Goal: Book appointment/travel/reservation

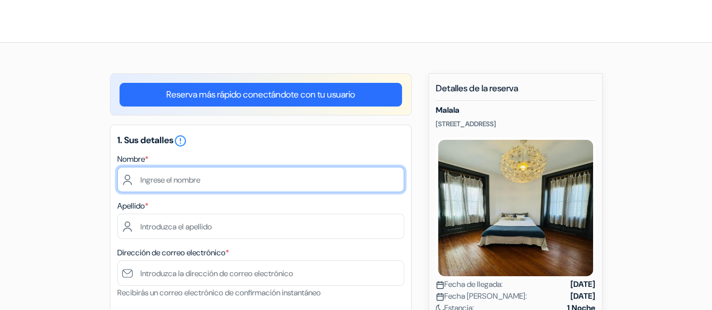
click at [167, 174] on input "text" at bounding box center [260, 179] width 287 height 25
type input "c"
type input "[PERSON_NAME]"
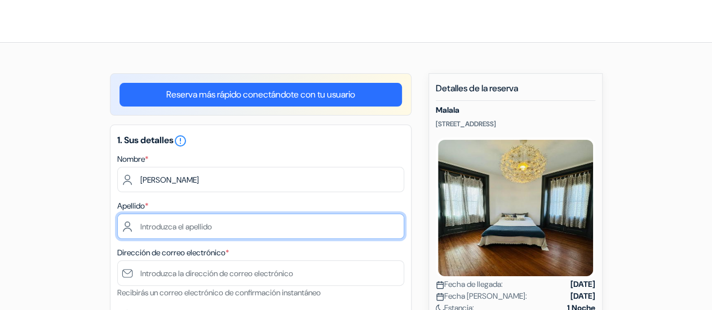
click at [240, 223] on input "text" at bounding box center [260, 226] width 287 height 25
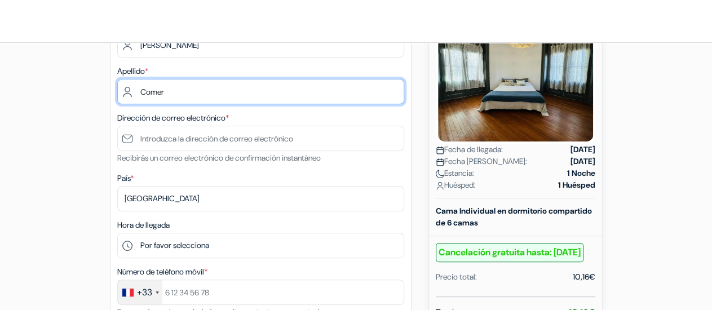
scroll to position [176, 0]
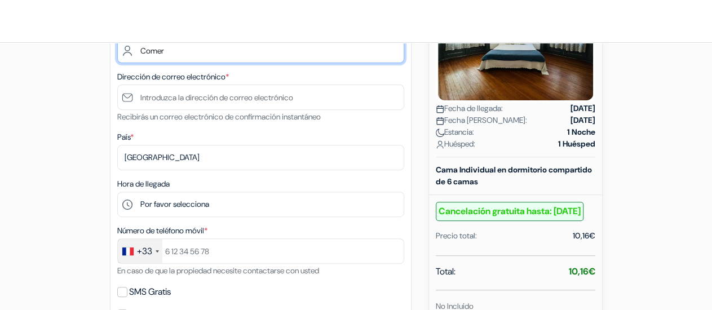
type input "Comer"
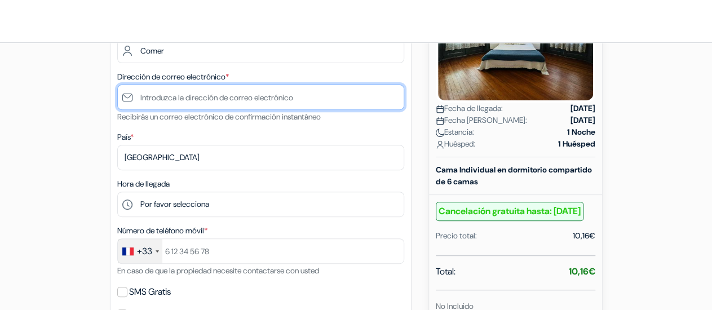
click at [209, 101] on input "text" at bounding box center [260, 97] width 287 height 25
type input "[EMAIL_ADDRESS][DOMAIN_NAME]"
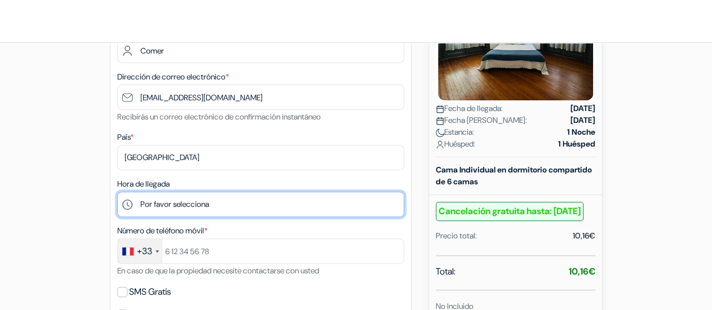
click at [220, 204] on select "Por favor selecciona 14:00 15:00 16:00 17:00 18:00 19:00 20:00 21:00 22:00 23:00" at bounding box center [260, 204] width 287 height 25
select select "23"
click option "23:00" at bounding box center [0, 0] width 0 height 0
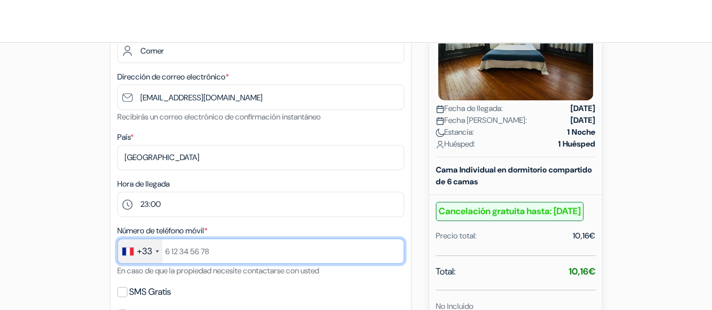
click at [176, 251] on input "text" at bounding box center [260, 250] width 287 height 25
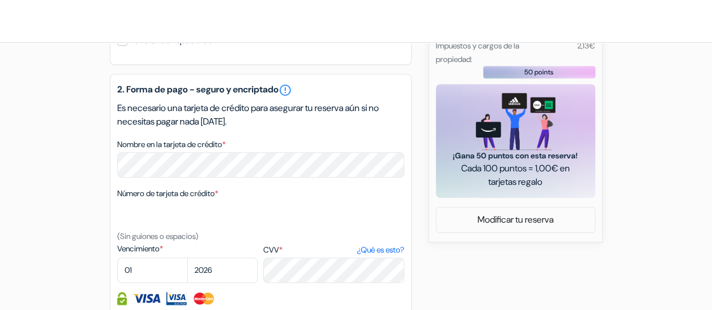
scroll to position [528, 0]
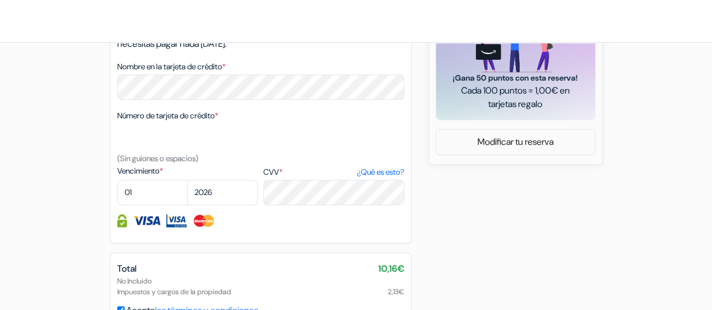
type input "609163282"
click at [117, 180] on select "01 02 03 04 05 06 07 08 09 10 11 12" at bounding box center [152, 192] width 70 height 25
select select "09"
click option "09" at bounding box center [0, 0] width 0 height 0
click at [187, 180] on select "2025 2026 2027 2028 2029 2030 2031 2032 2033 2034 2035 2036 2037 2038 2039 2040…" at bounding box center [222, 192] width 70 height 25
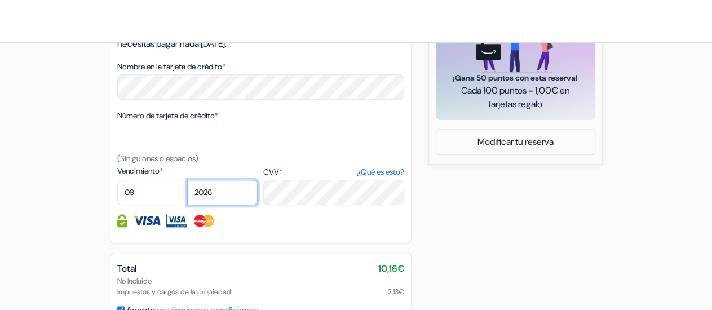
select select "2029"
click option "2029" at bounding box center [0, 0] width 0 height 0
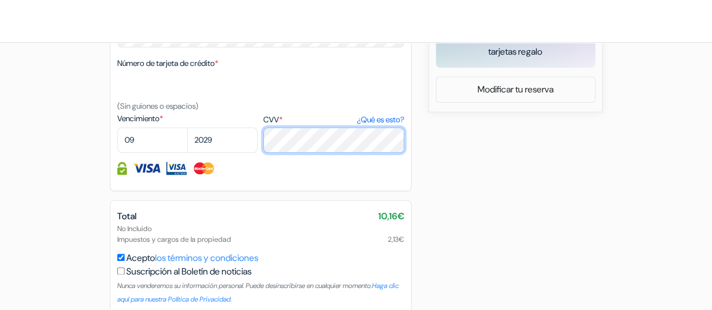
scroll to position [635, 0]
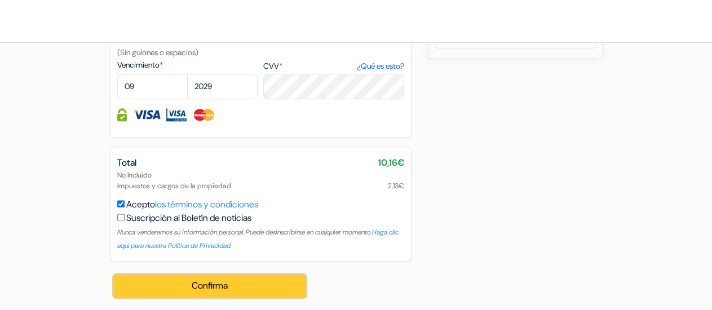
click at [227, 291] on button "Confirma Loading..." at bounding box center [209, 285] width 191 height 21
click at [243, 285] on button "Confirma Loading..." at bounding box center [209, 285] width 191 height 21
click at [236, 287] on button "Confirma Loading..." at bounding box center [209, 285] width 191 height 21
click at [160, 218] on label "Suscripción al Boletín de noticias" at bounding box center [188, 218] width 125 height 14
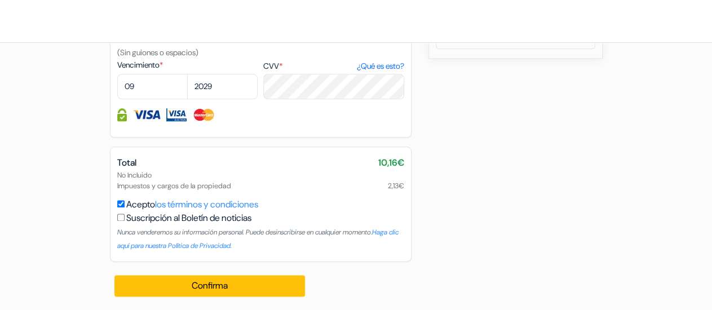
click at [125, 207] on input "Acepto los términos y condiciones" at bounding box center [120, 203] width 7 height 7
click at [151, 206] on label "Acepto los términos y condiciones" at bounding box center [192, 205] width 132 height 14
click at [125, 206] on input "Acepto los términos y condiciones" at bounding box center [120, 203] width 7 height 7
checkbox input "true"
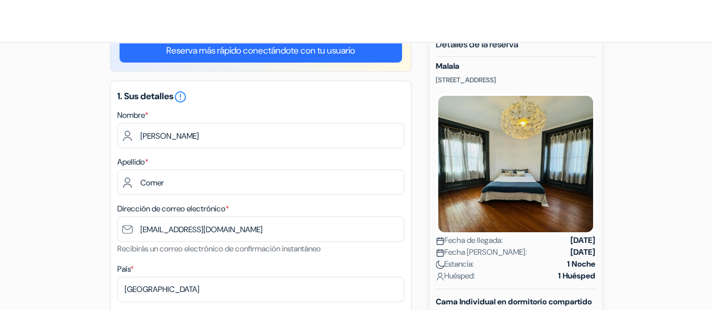
scroll to position [0, 0]
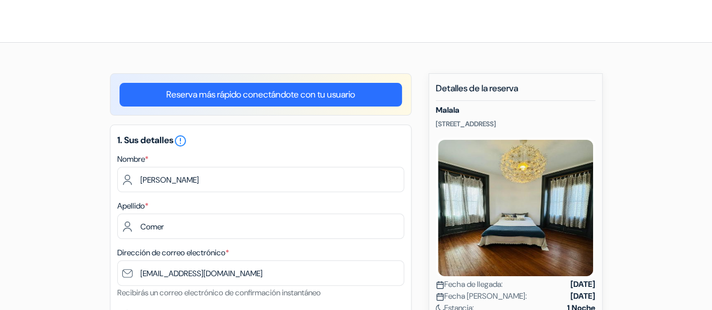
click at [280, 96] on link "Reserva más rápido conectándote con tu usuario" at bounding box center [261, 95] width 282 height 24
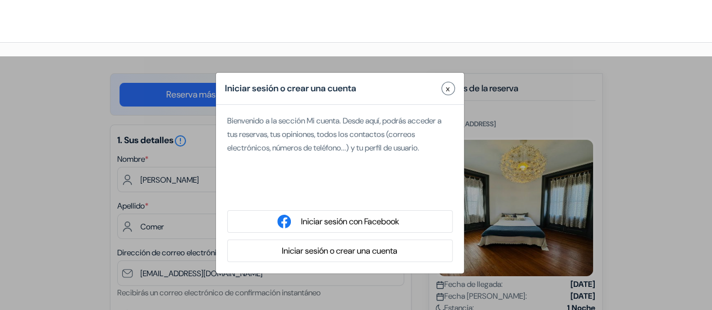
click at [359, 197] on div "Se connecter avec Google. S'ouvre dans un nouvel onglet." at bounding box center [340, 192] width 226 height 25
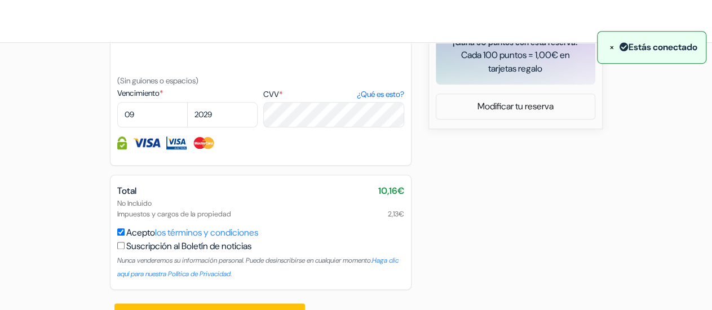
scroll to position [593, 0]
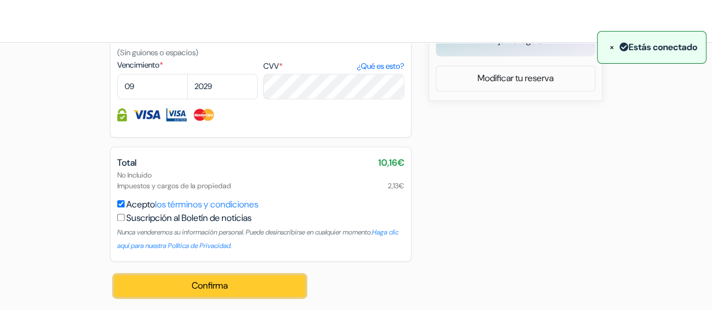
click at [256, 288] on button "Confirma Loading..." at bounding box center [209, 285] width 191 height 21
click at [199, 287] on button "Confirma Loading..." at bounding box center [209, 285] width 191 height 21
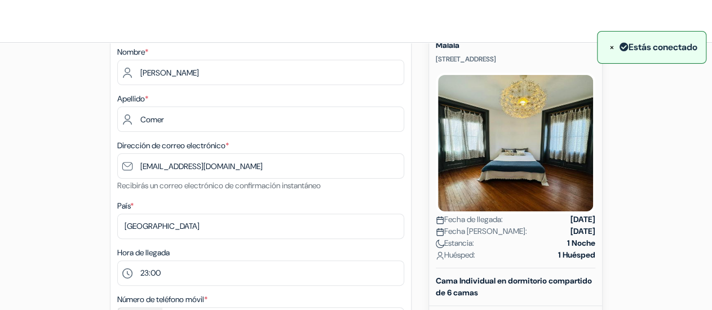
click at [351, 134] on div "1. Sus detalles error_outline Nombre * [PERSON_NAME] Apellido * Comer Dirección…" at bounding box center [261, 212] width 302 height 390
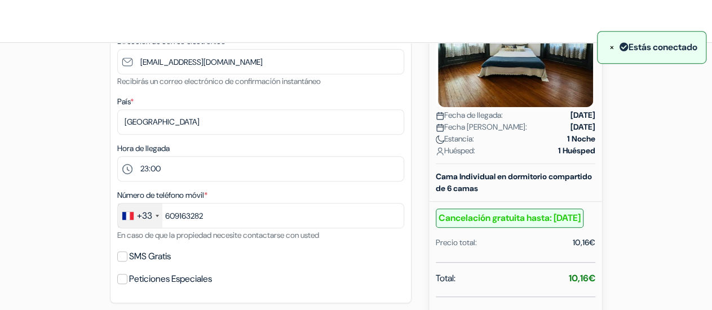
scroll to position [241, 0]
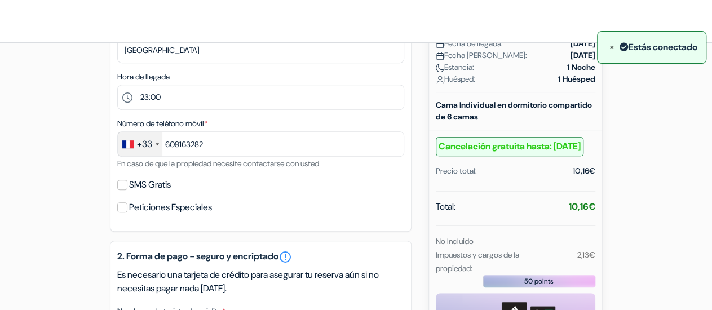
click at [161, 188] on label "SMS Gratis" at bounding box center [150, 185] width 42 height 16
click at [127, 188] on input "SMS Gratis" at bounding box center [122, 185] width 10 height 10
checkbox input "true"
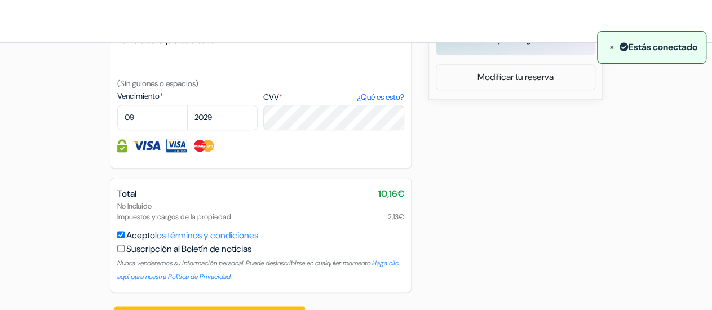
scroll to position [625, 0]
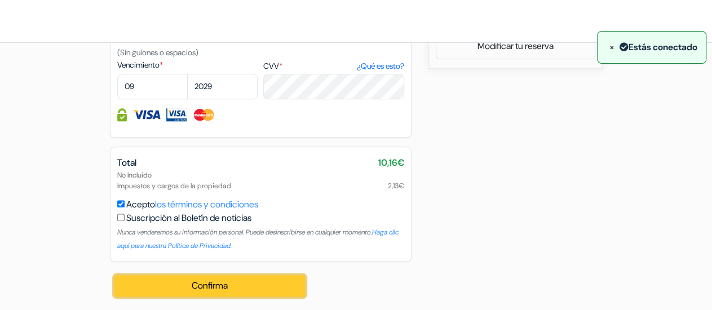
click at [228, 282] on button "Confirma Loading..." at bounding box center [209, 285] width 191 height 21
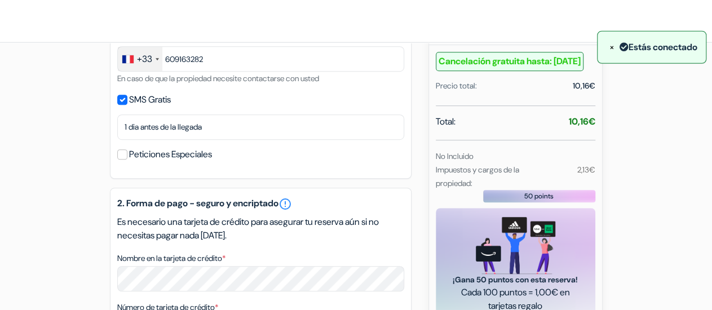
scroll to position [273, 0]
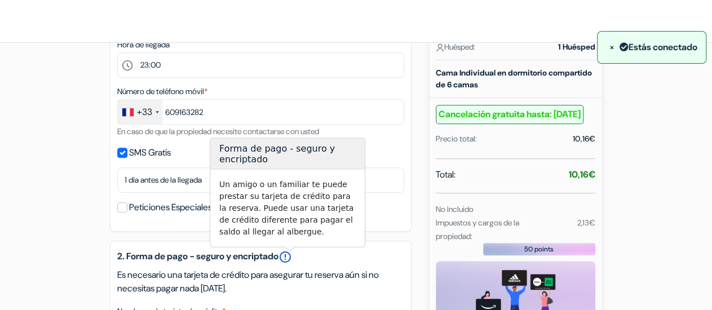
click at [288, 257] on link "error_outline" at bounding box center [286, 257] width 14 height 14
click at [56, 190] on div "add_box [GEOGRAPHIC_DATA] [STREET_ADDRESS] Detalles del Alojamiento X Malala no…" at bounding box center [356, 230] width 643 height 860
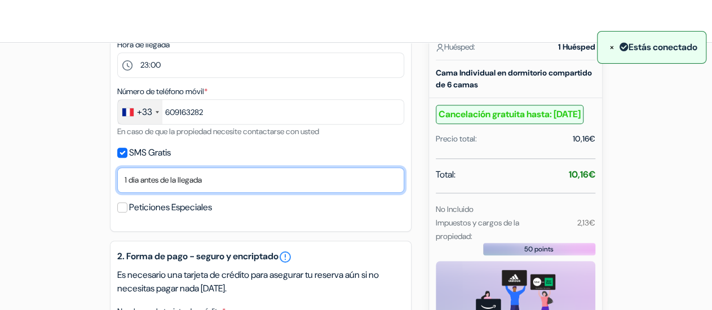
click at [246, 177] on select "No gracias Enviar ahora Llegada 1 dia antes de la llegada 2 días antes de la ll…" at bounding box center [260, 179] width 287 height 25
click option "1 dia antes de la llegada" at bounding box center [0, 0] width 0 height 0
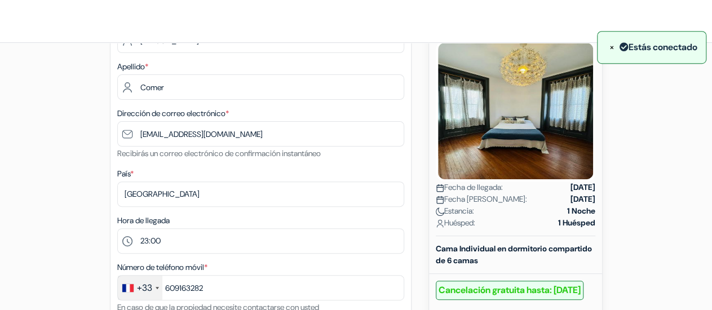
scroll to position [0, 0]
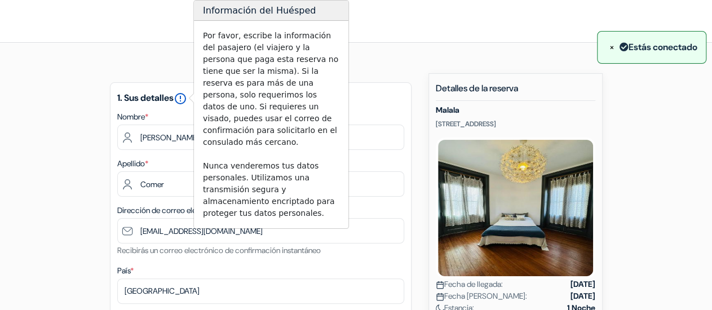
click at [181, 103] on icon "error_outline" at bounding box center [181, 99] width 14 height 14
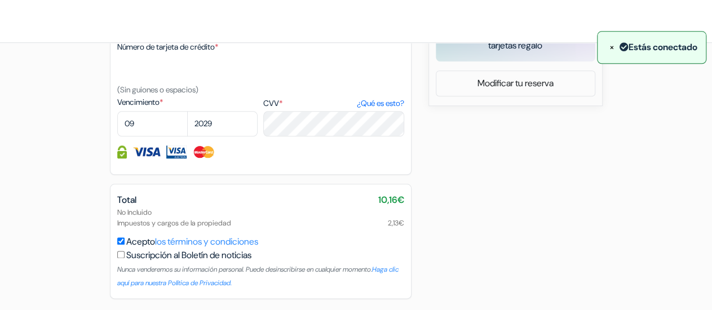
scroll to position [625, 0]
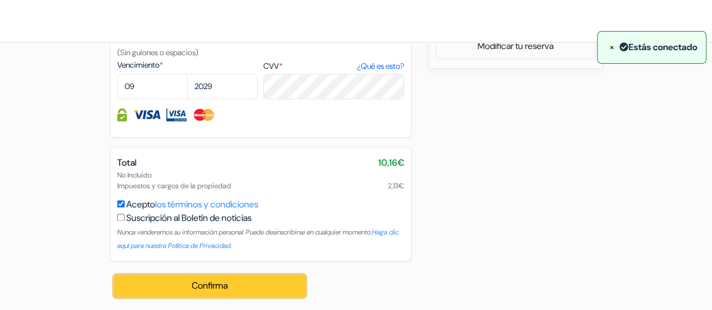
click at [240, 286] on button "Confirma Loading..." at bounding box center [209, 285] width 191 height 21
click at [211, 293] on button "Confirma Loading..." at bounding box center [209, 285] width 191 height 21
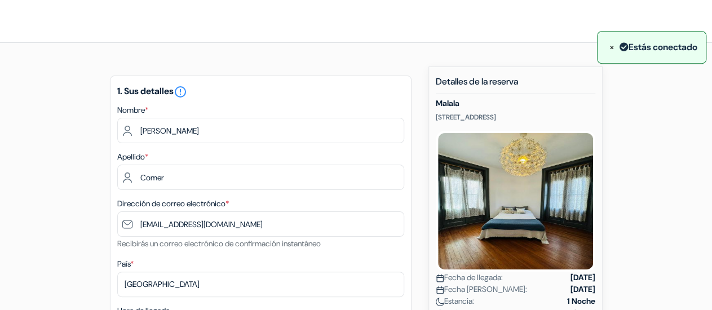
scroll to position [0, 0]
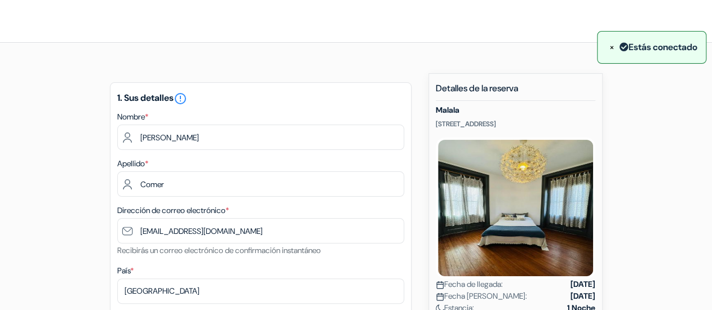
drag, startPoint x: 437, startPoint y: 110, endPoint x: 560, endPoint y: 127, distance: 124.1
click at [560, 127] on div "[STREET_ADDRESS] Fecha de llegada: [DATE] Fecha [PERSON_NAME]: [DATE] Estancia:…" at bounding box center [516, 219] width 160 height 228
copy div "[STREET_ADDRESS]"
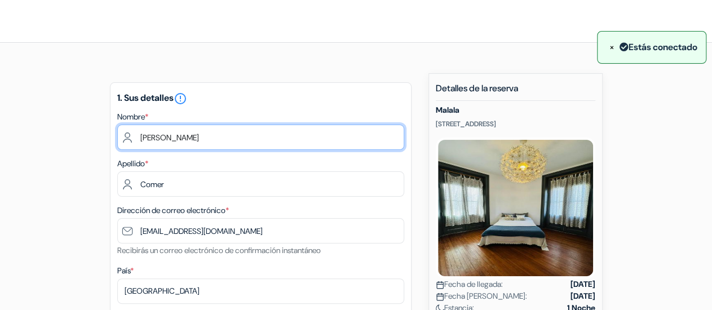
click at [147, 138] on input "[PERSON_NAME]" at bounding box center [260, 137] width 287 height 25
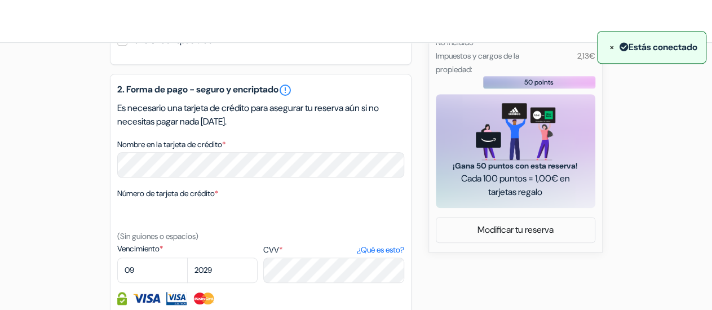
scroll to position [528, 0]
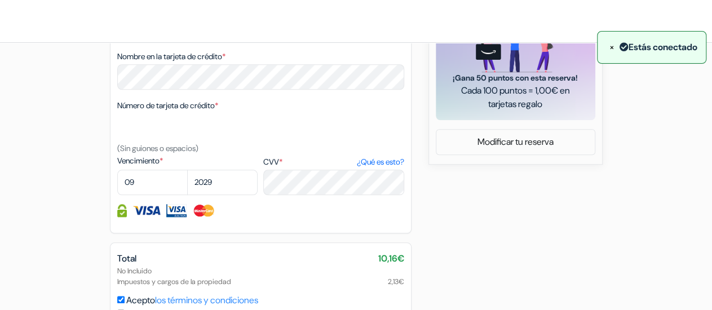
type input "[PERSON_NAME]"
click at [238, 186] on select "2025 2026 2027 2028 2029 2030 2031 2032 2033 2034 2035 2036 2037 2038 2039 2040…" at bounding box center [222, 182] width 70 height 25
select select "2029"
click option "2029" at bounding box center [0, 0] width 0 height 0
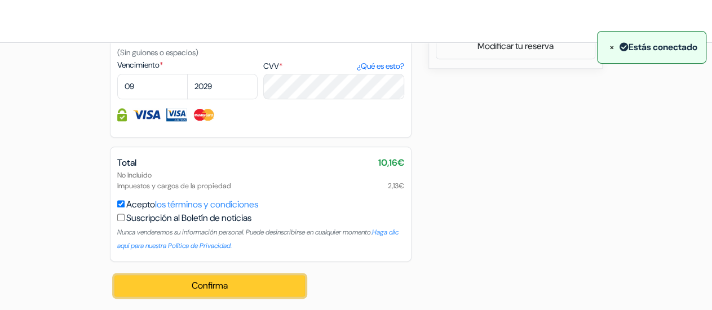
click at [194, 285] on button "Confirma Loading..." at bounding box center [209, 285] width 191 height 21
